Goal: Information Seeking & Learning: Learn about a topic

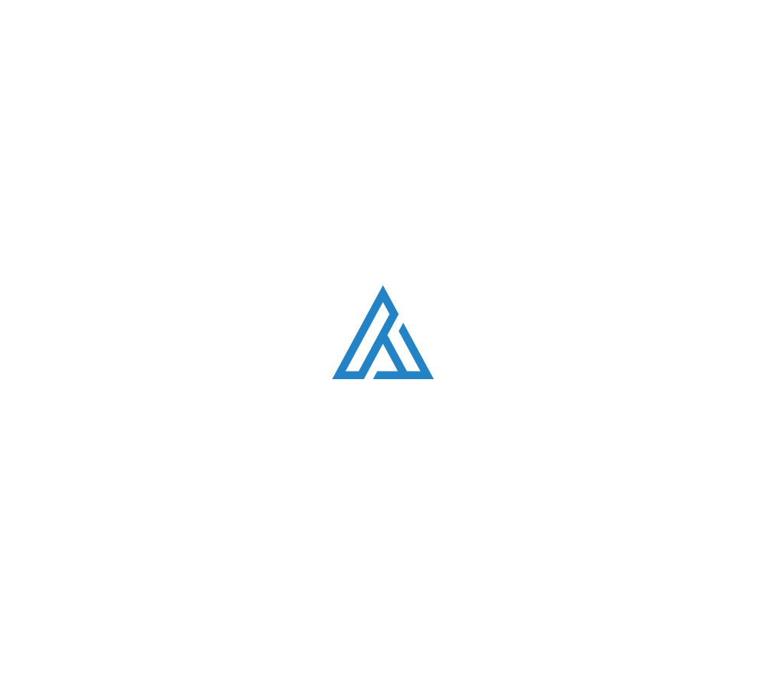
scroll to position [935, 0]
